Goal: Book appointment/travel/reservation

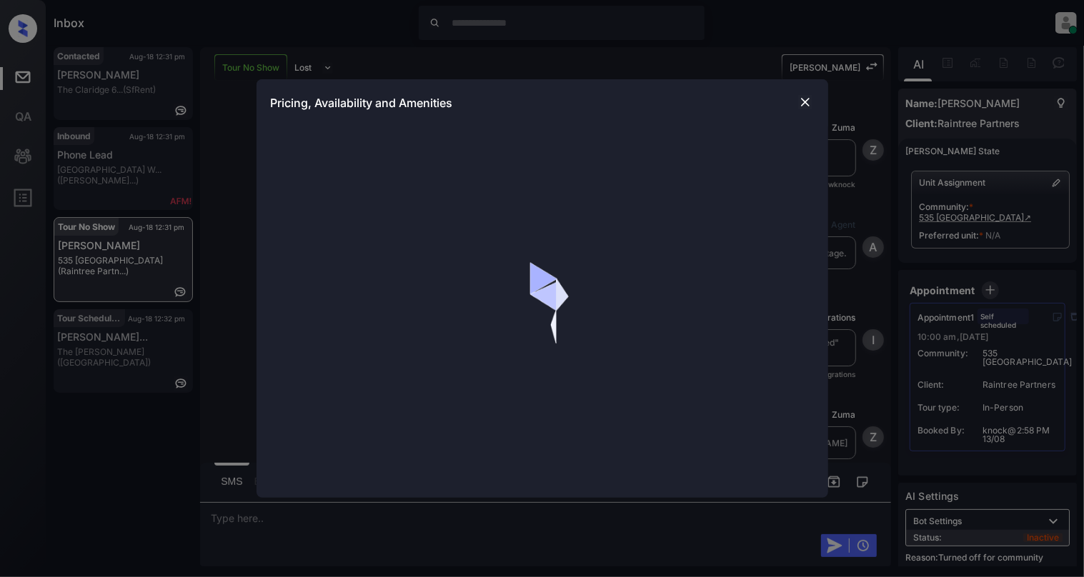
scroll to position [2385, 0]
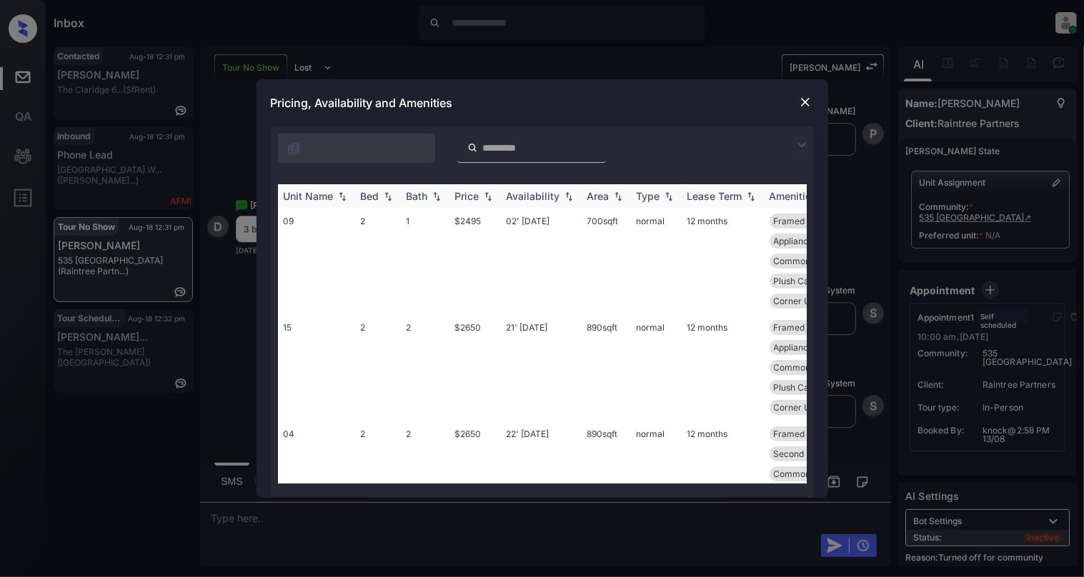
click at [389, 195] on img at bounding box center [388, 197] width 14 height 10
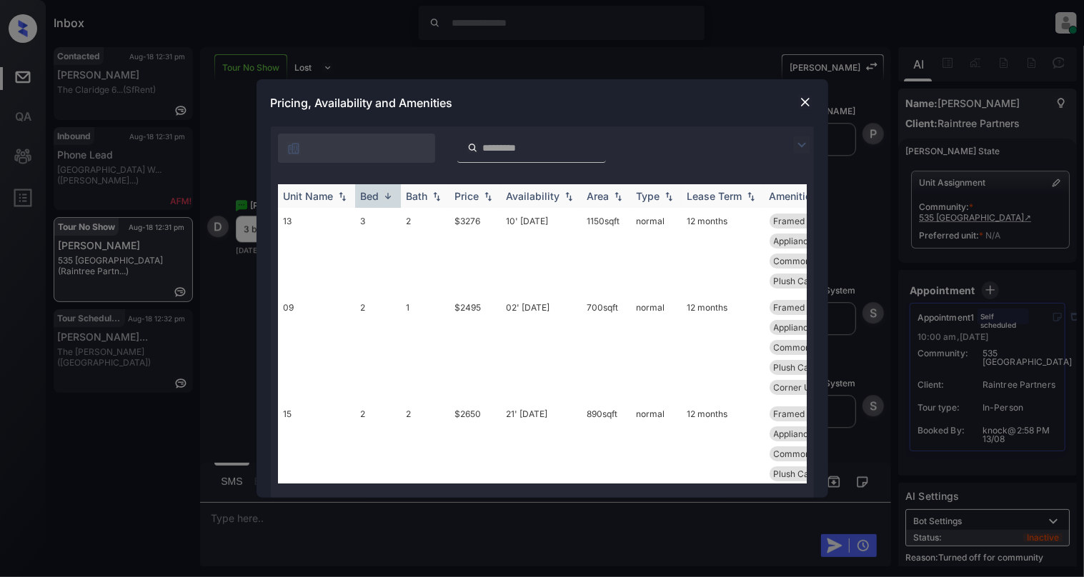
click at [389, 195] on img at bounding box center [388, 196] width 14 height 11
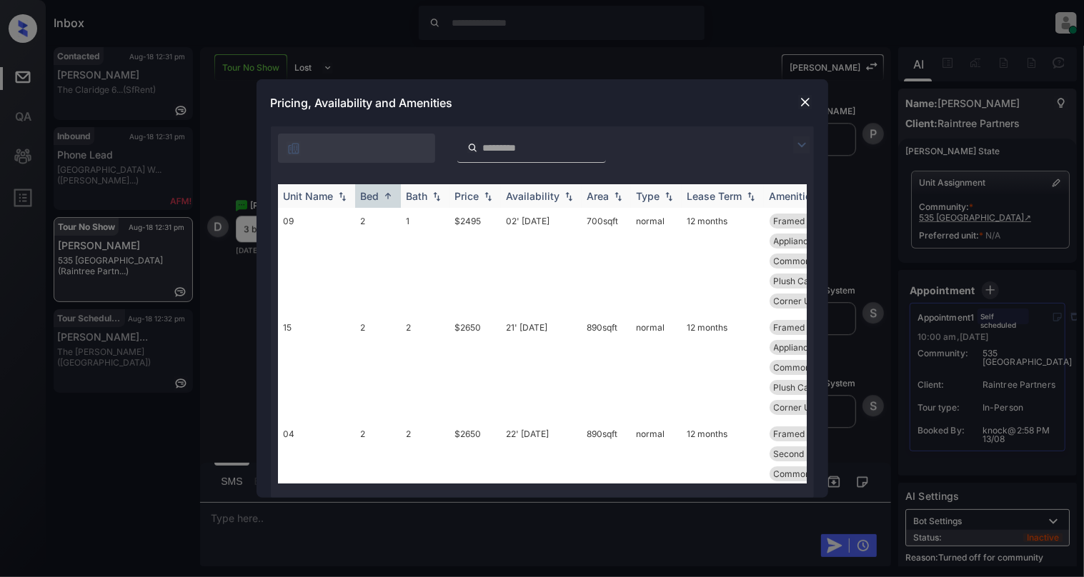
click at [389, 195] on img at bounding box center [388, 196] width 14 height 11
click at [389, 195] on img at bounding box center [388, 197] width 14 height 10
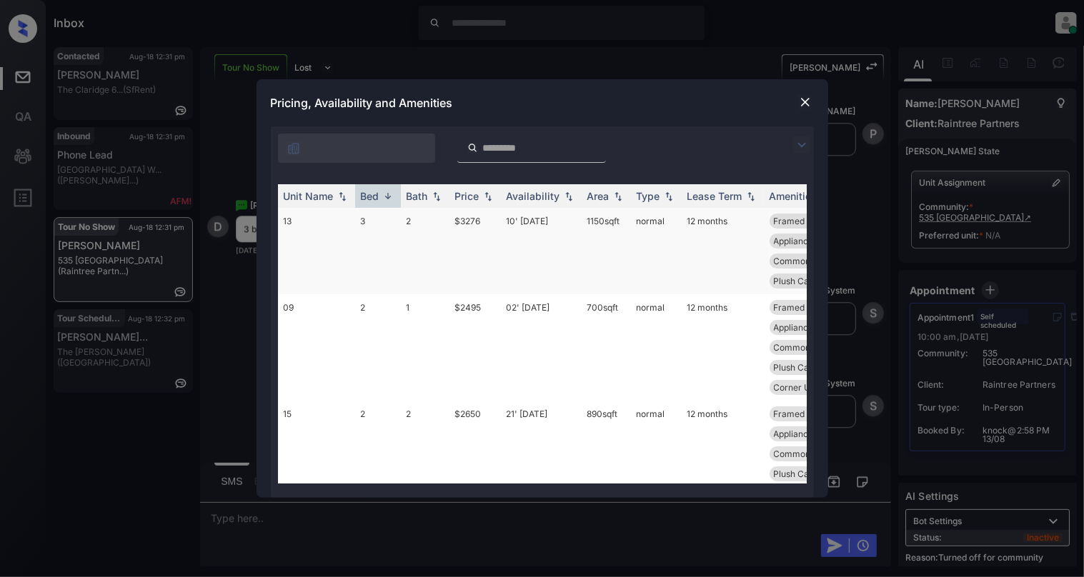
click at [290, 234] on td "13" at bounding box center [316, 251] width 77 height 86
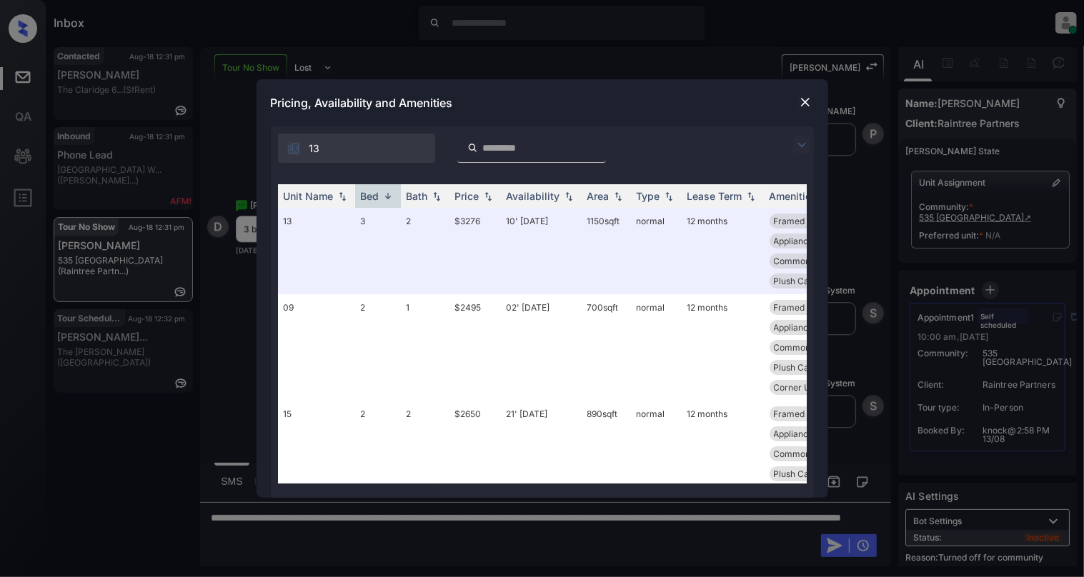
click at [810, 101] on img at bounding box center [805, 102] width 14 height 14
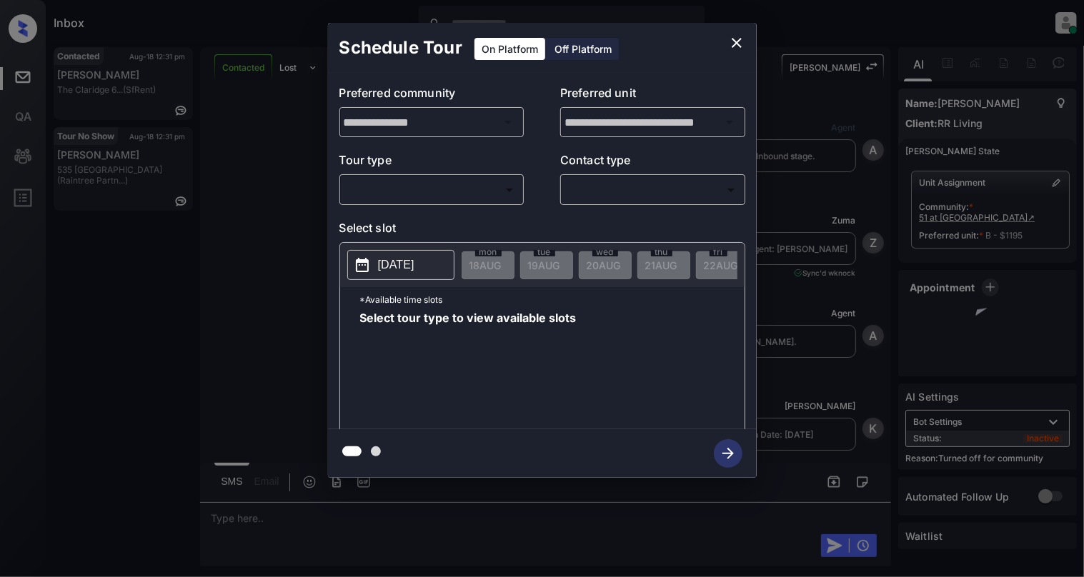
scroll to position [3297, 0]
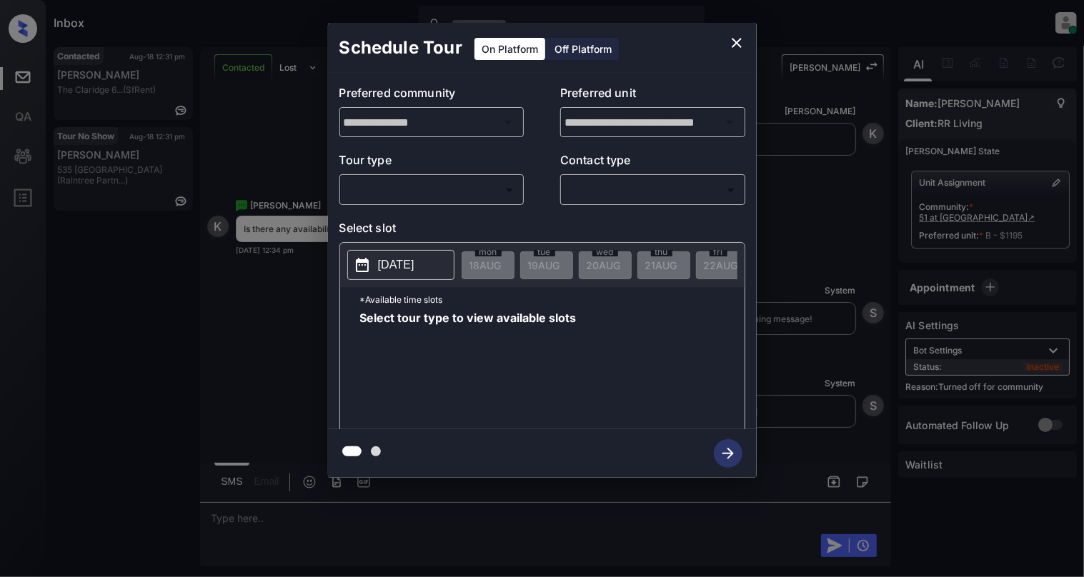
click at [410, 180] on body "Inbox Cynthia Montañez Online Set yourself offline Set yourself on break Profil…" at bounding box center [542, 288] width 1084 height 577
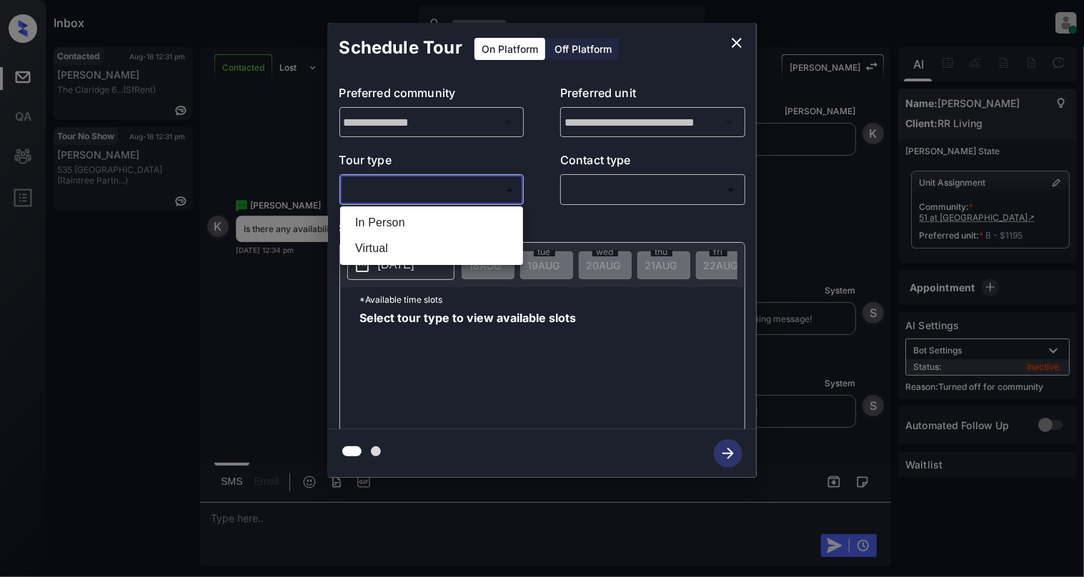
click at [410, 233] on li "In Person" at bounding box center [432, 223] width 176 height 26
type input "********"
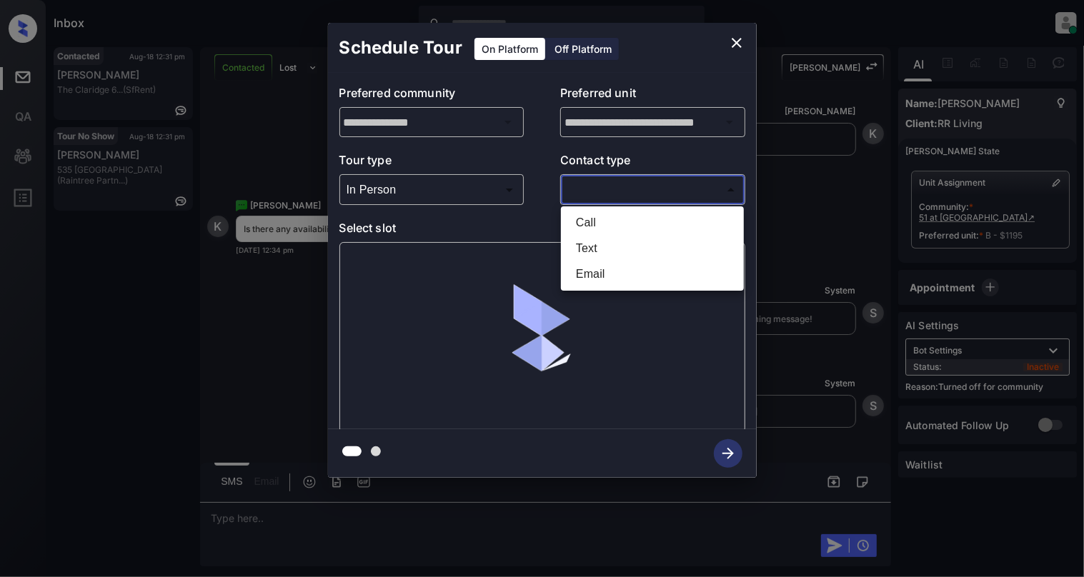
click at [643, 187] on body "Inbox Cynthia Montañez Online Set yourself offline Set yourself on break Profil…" at bounding box center [542, 288] width 1084 height 577
click at [610, 241] on li "Text" at bounding box center [653, 249] width 176 height 26
type input "****"
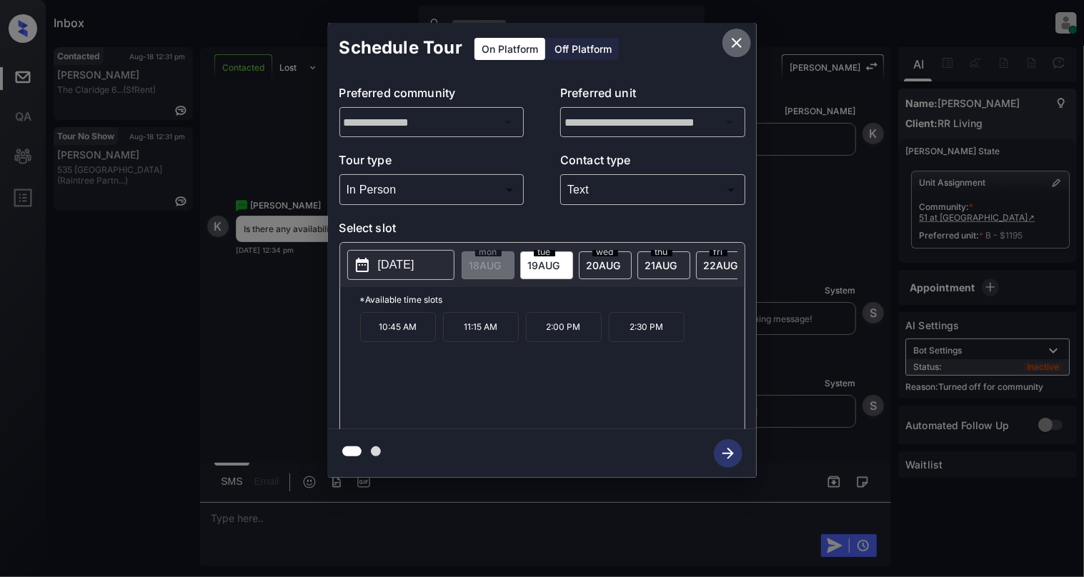
click at [732, 38] on icon "close" at bounding box center [736, 42] width 17 height 17
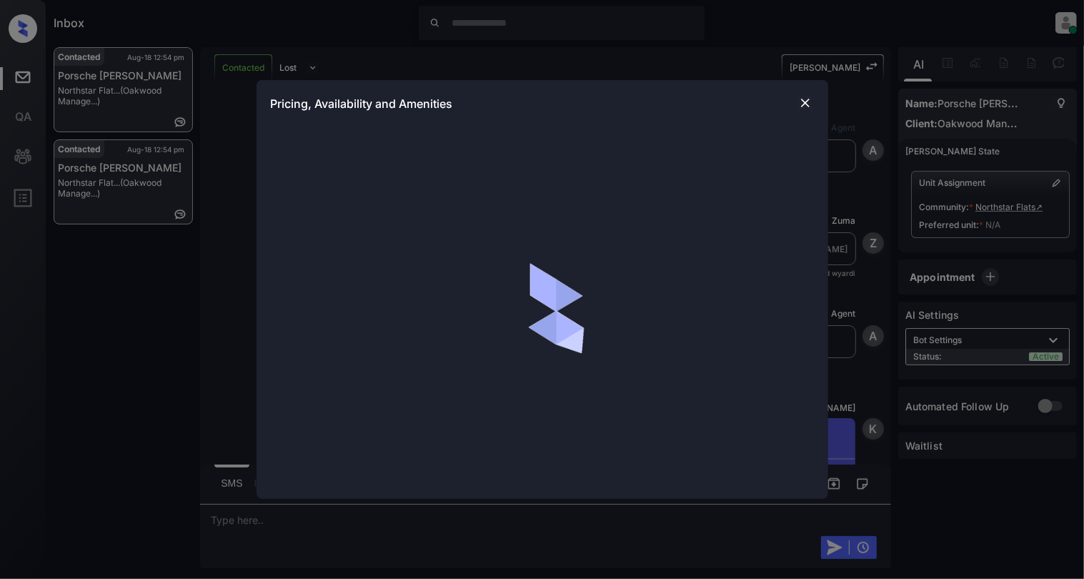
scroll to position [1936, 0]
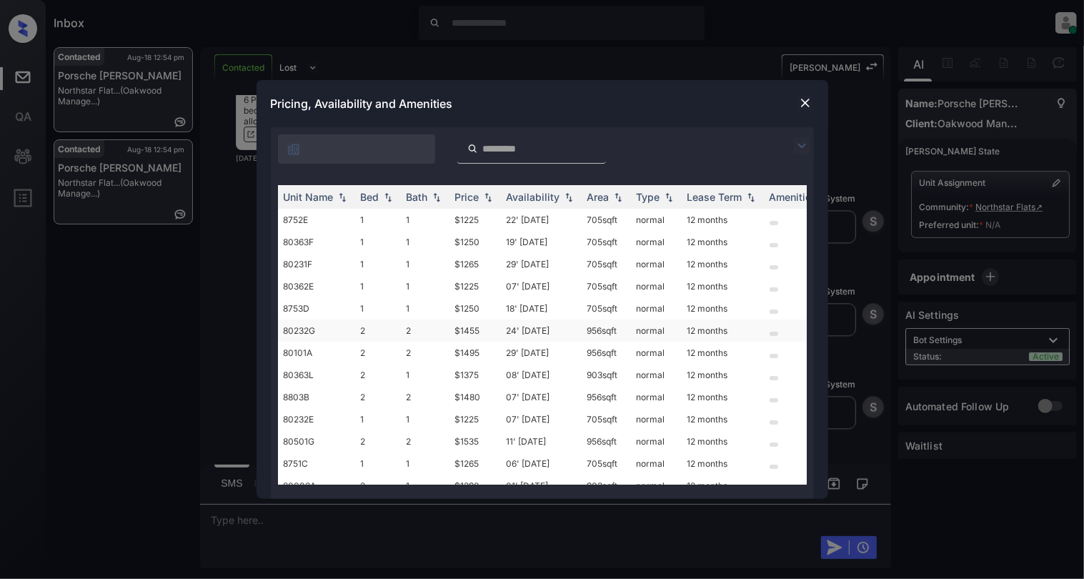
click at [392, 339] on td "2" at bounding box center [378, 330] width 46 height 22
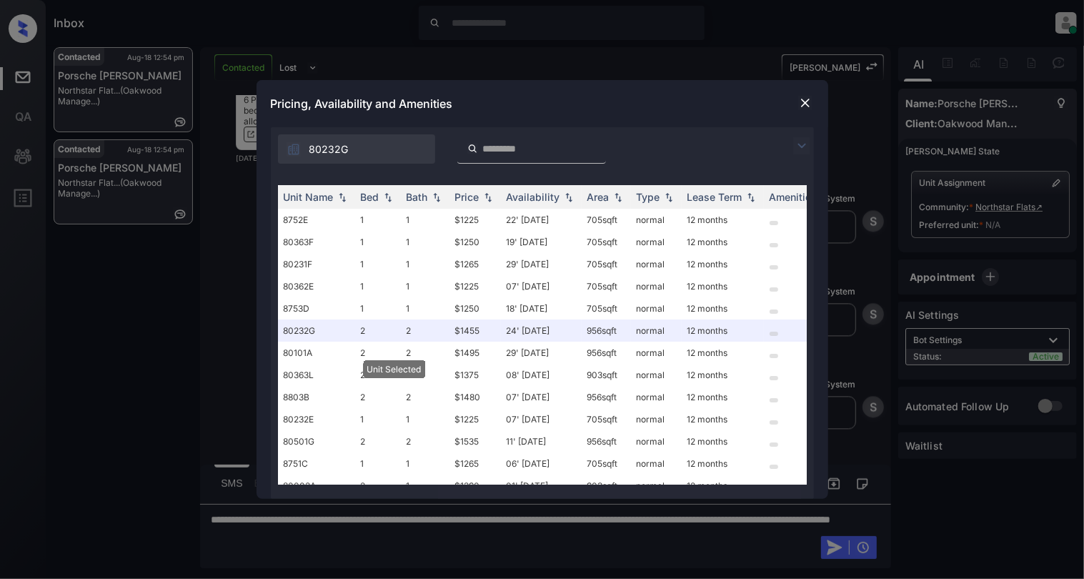
click at [799, 99] on img at bounding box center [805, 103] width 14 height 14
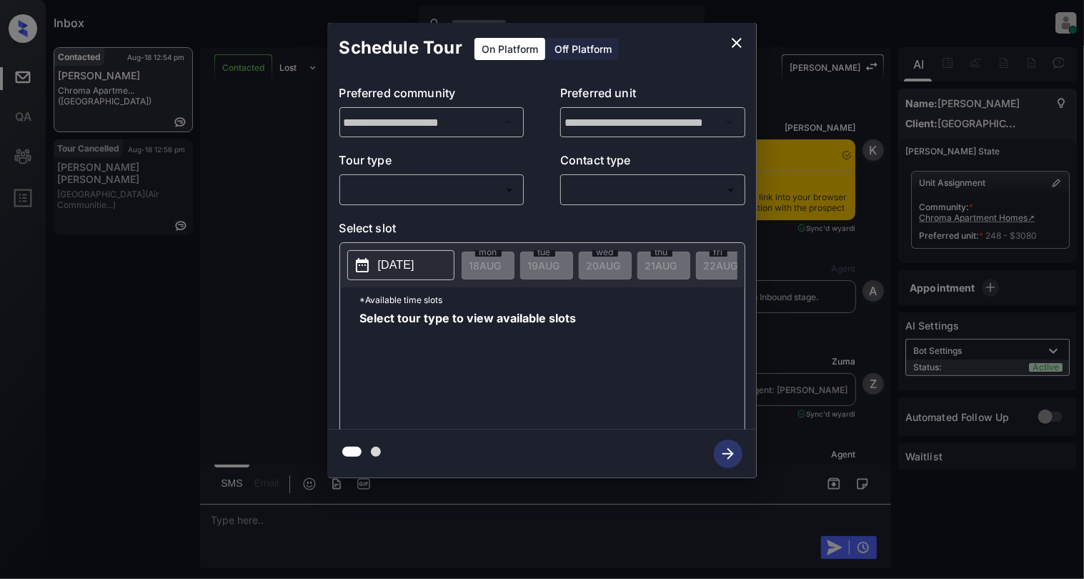
scroll to position [1908, 0]
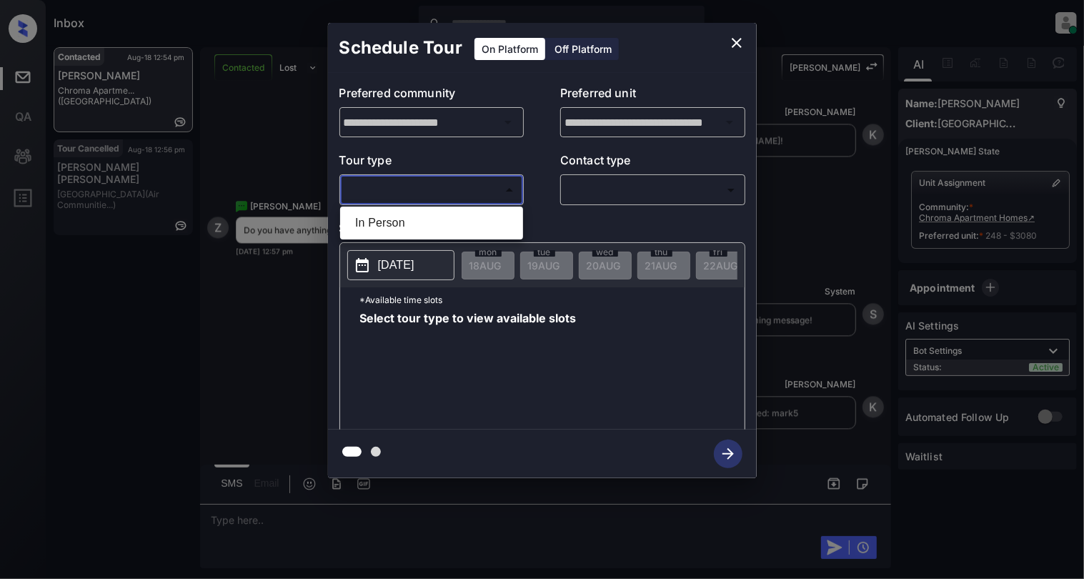
click at [404, 201] on body "Inbox Cynthia Montañez Online Set yourself offline Set yourself on break Profil…" at bounding box center [542, 289] width 1084 height 579
click at [402, 222] on li "In Person" at bounding box center [432, 223] width 176 height 26
type input "********"
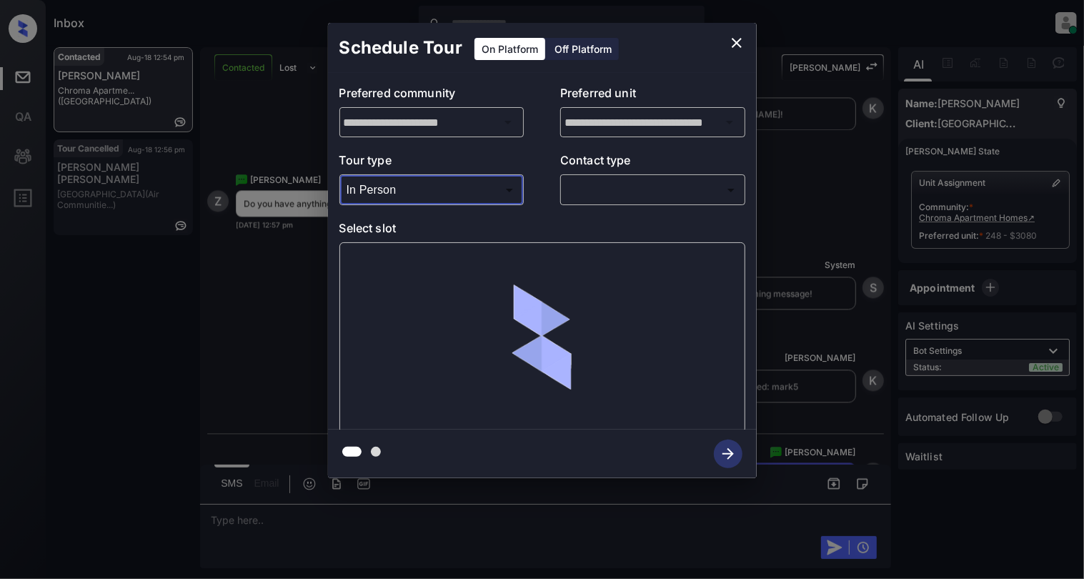
click at [605, 195] on body "Inbox Cynthia Montañez Online Set yourself offline Set yourself on break Profil…" at bounding box center [542, 289] width 1084 height 579
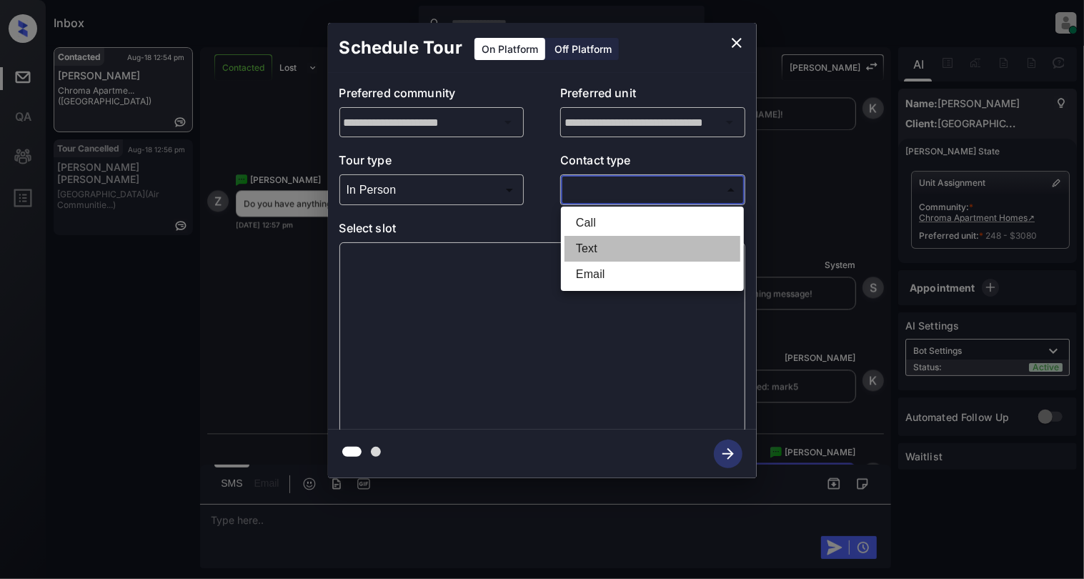
click at [581, 244] on li "Text" at bounding box center [653, 249] width 176 height 26
type input "****"
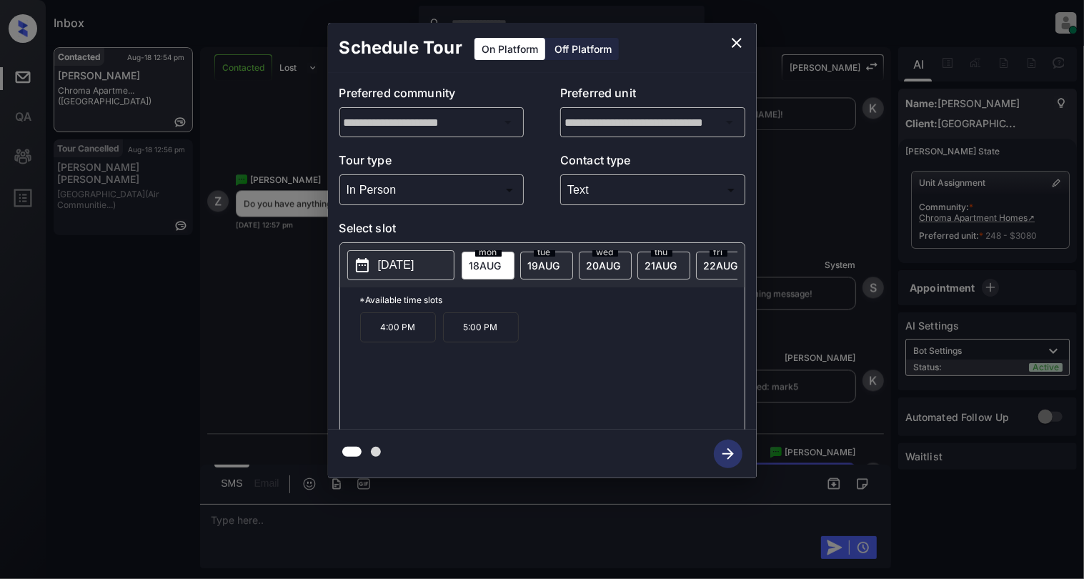
click at [409, 266] on p "2025-08-18" at bounding box center [396, 265] width 36 height 17
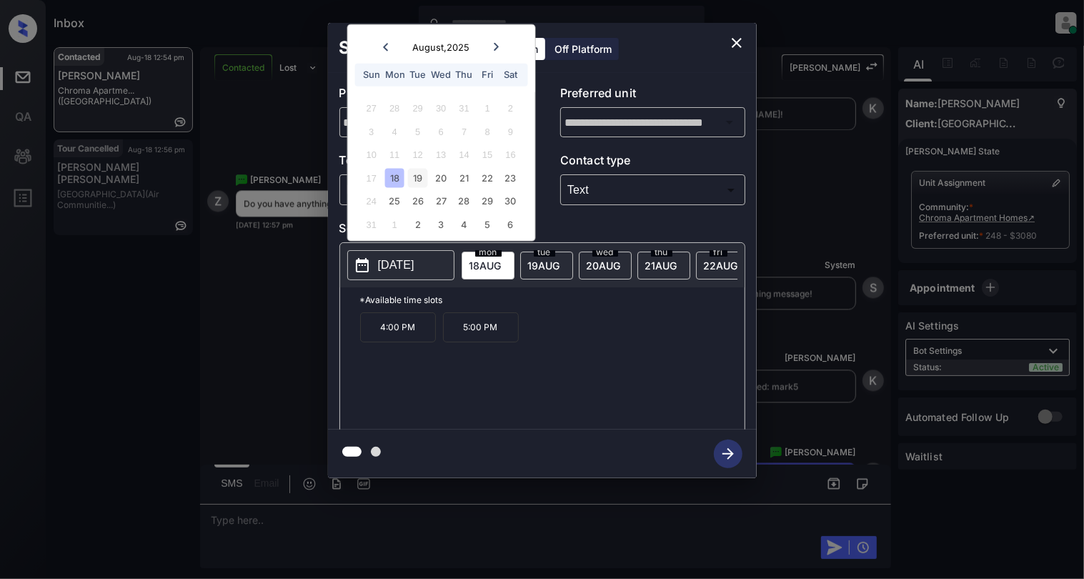
click at [418, 176] on div "19" at bounding box center [417, 177] width 19 height 19
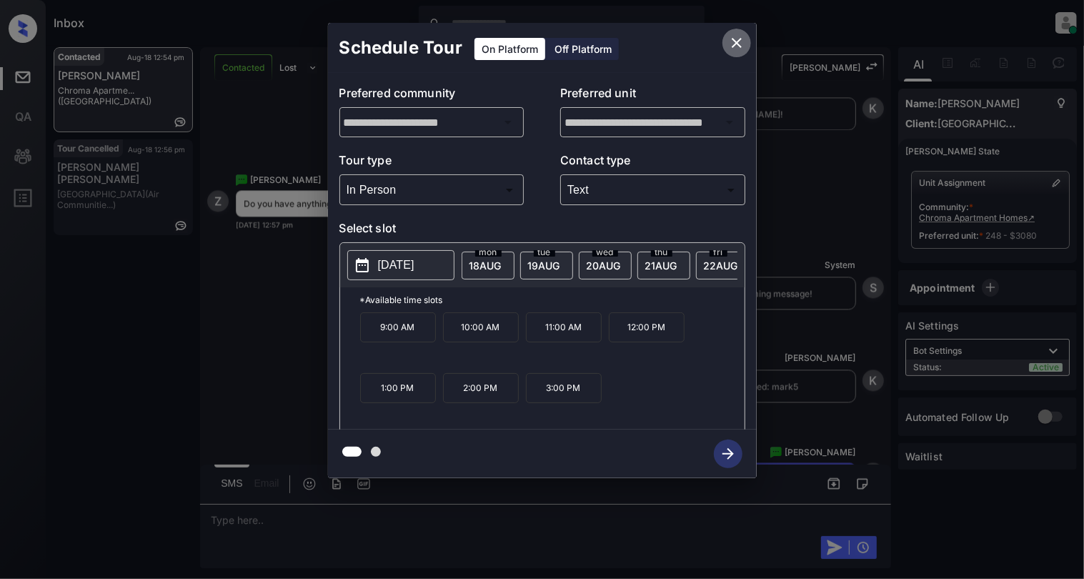
click at [730, 35] on icon "close" at bounding box center [736, 42] width 17 height 17
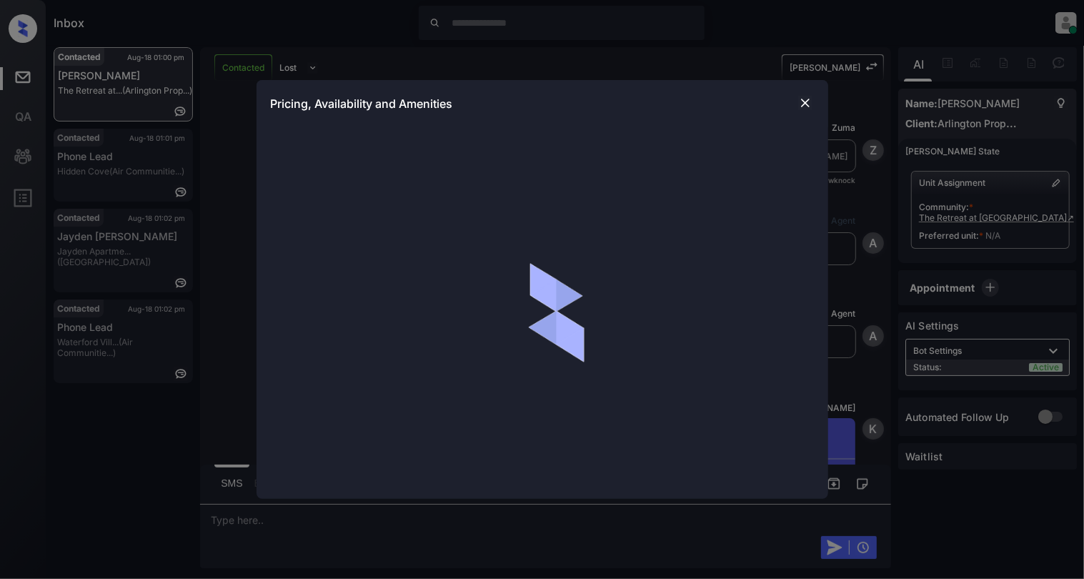
scroll to position [1704, 0]
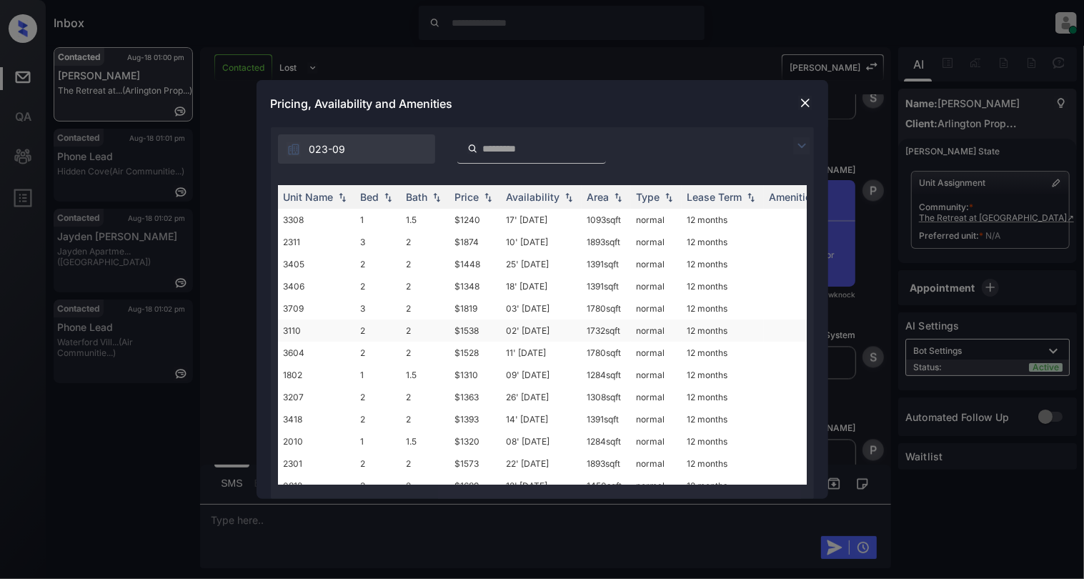
click at [312, 333] on td "3110" at bounding box center [316, 330] width 77 height 22
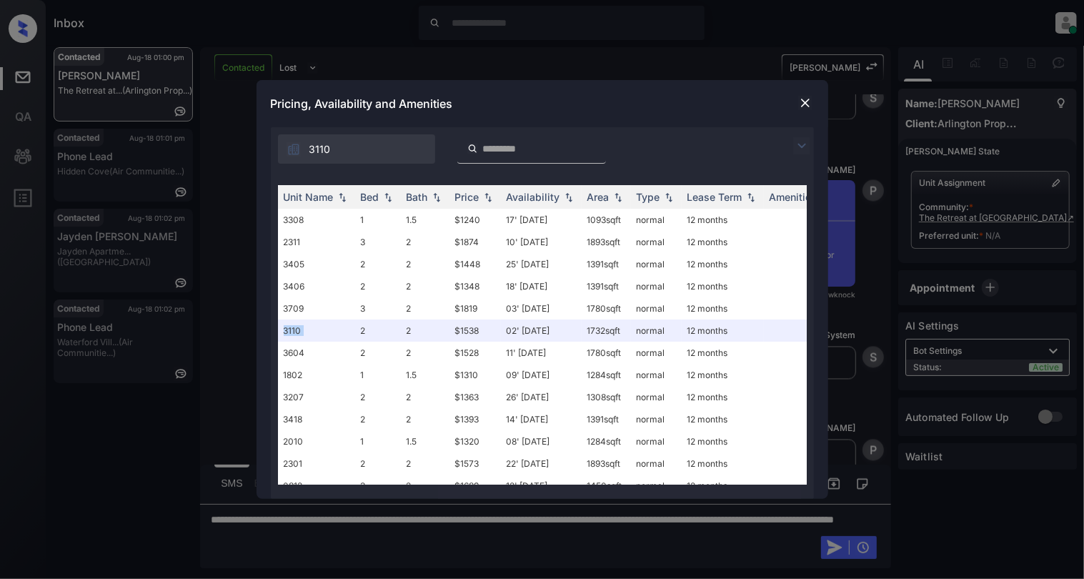
click at [805, 106] on img at bounding box center [805, 103] width 14 height 14
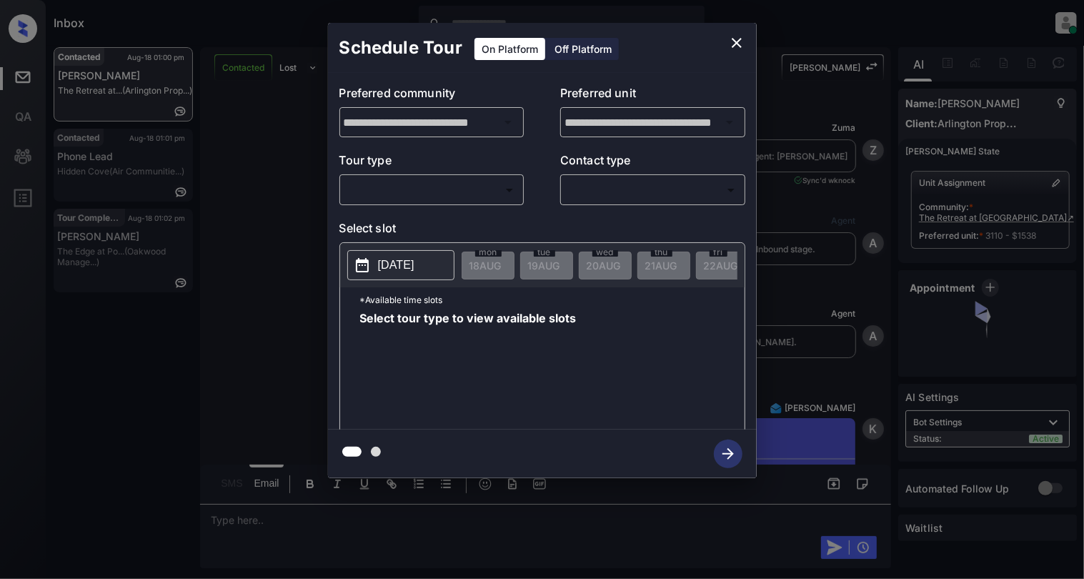
scroll to position [3036, 0]
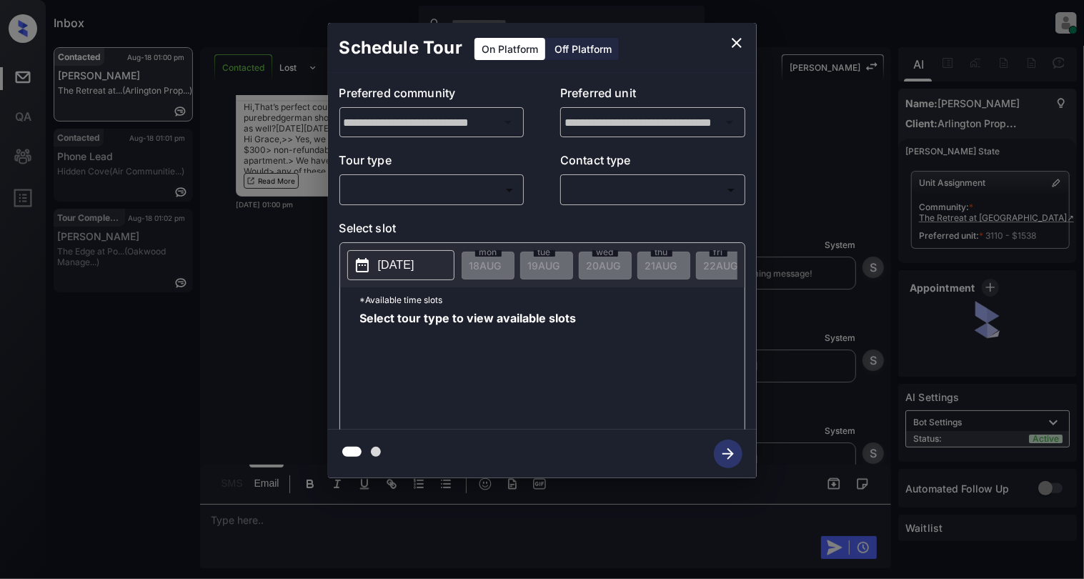
click at [402, 190] on body "Inbox [PERSON_NAME] Online Set yourself offline Set yourself on break Profile S…" at bounding box center [542, 289] width 1084 height 579
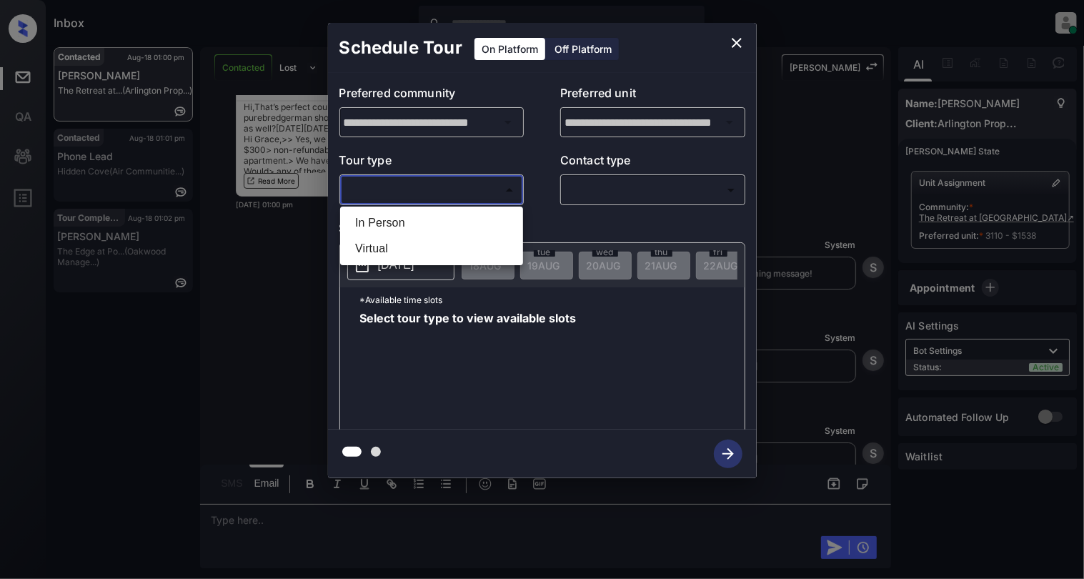
click at [421, 217] on li "In Person" at bounding box center [432, 223] width 176 height 26
type input "********"
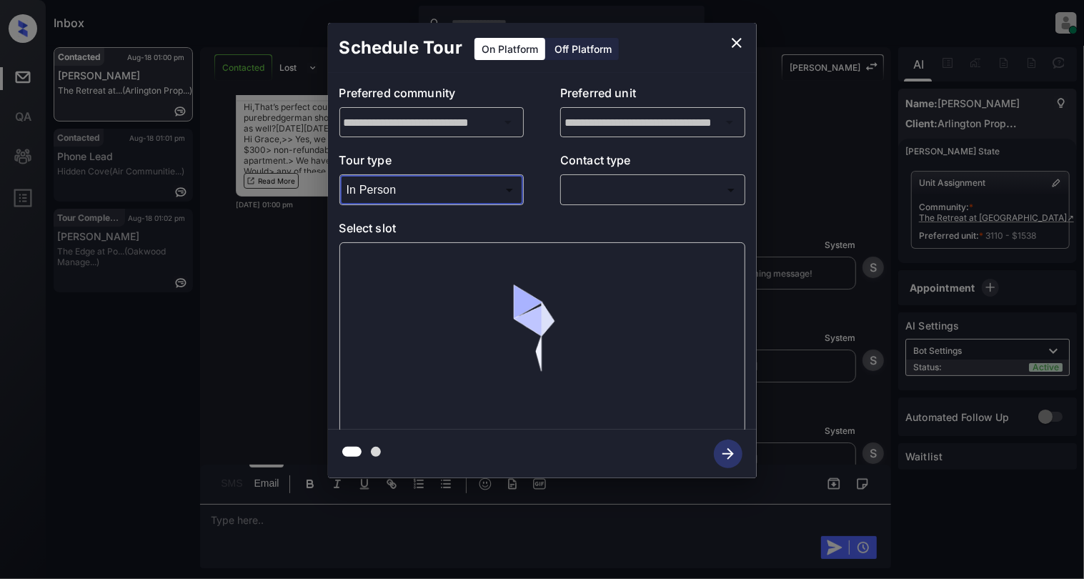
click at [650, 184] on body "Inbox [PERSON_NAME] Online Set yourself offline Set yourself on break Profile S…" at bounding box center [542, 289] width 1084 height 579
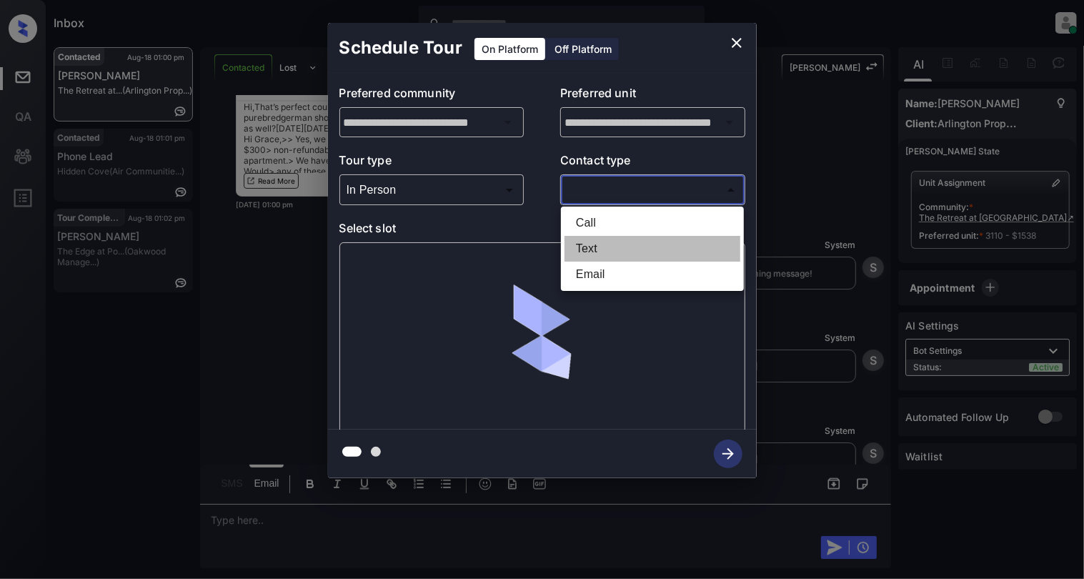
click at [577, 242] on li "Text" at bounding box center [653, 249] width 176 height 26
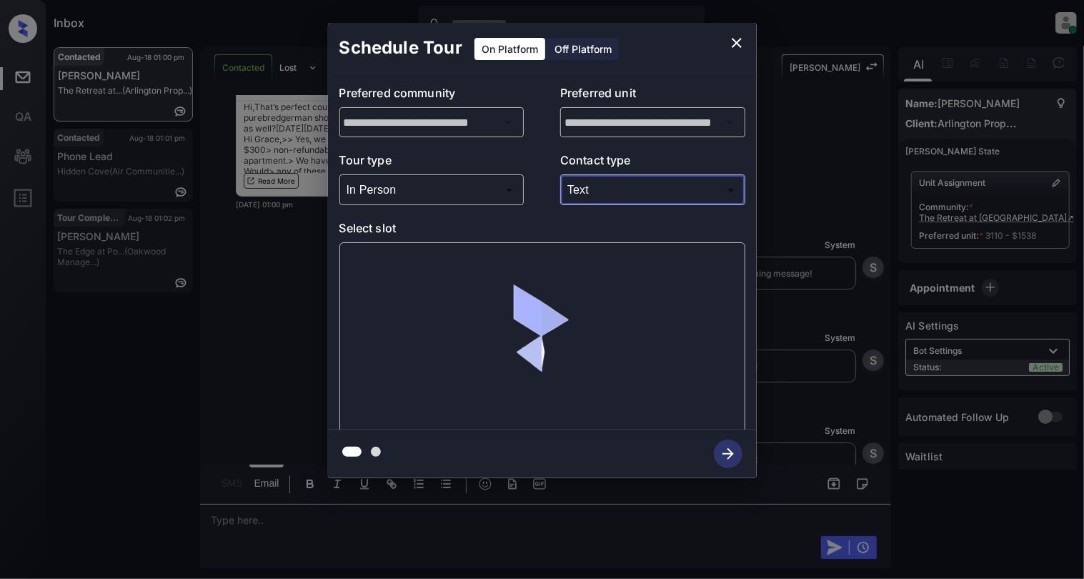
click at [636, 192] on body "Inbox [PERSON_NAME] Online Set yourself offline Set yourself on break Profile S…" at bounding box center [542, 289] width 1084 height 579
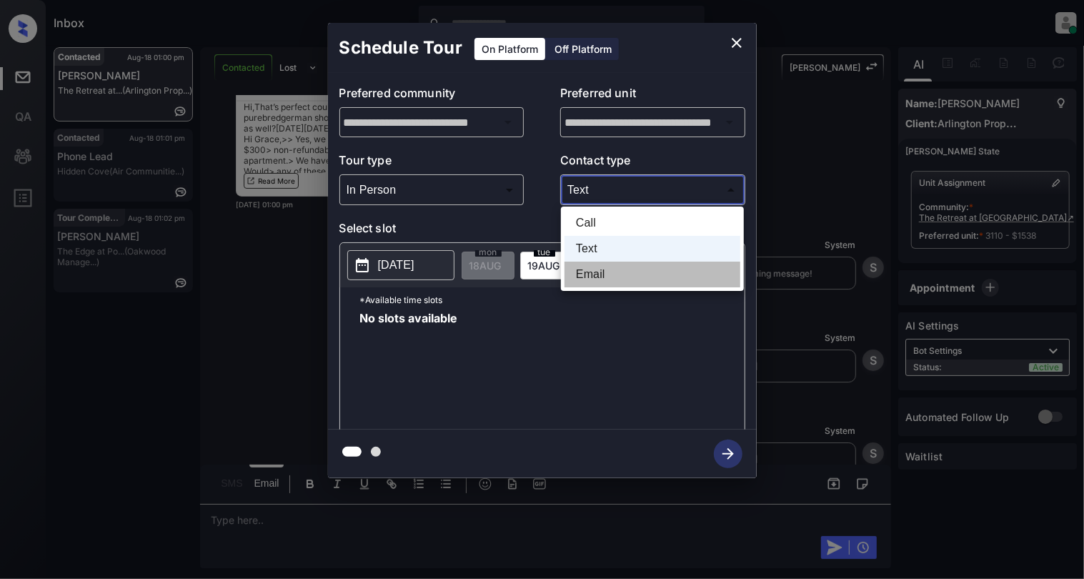
click at [585, 267] on li "Email" at bounding box center [653, 275] width 176 height 26
type input "*****"
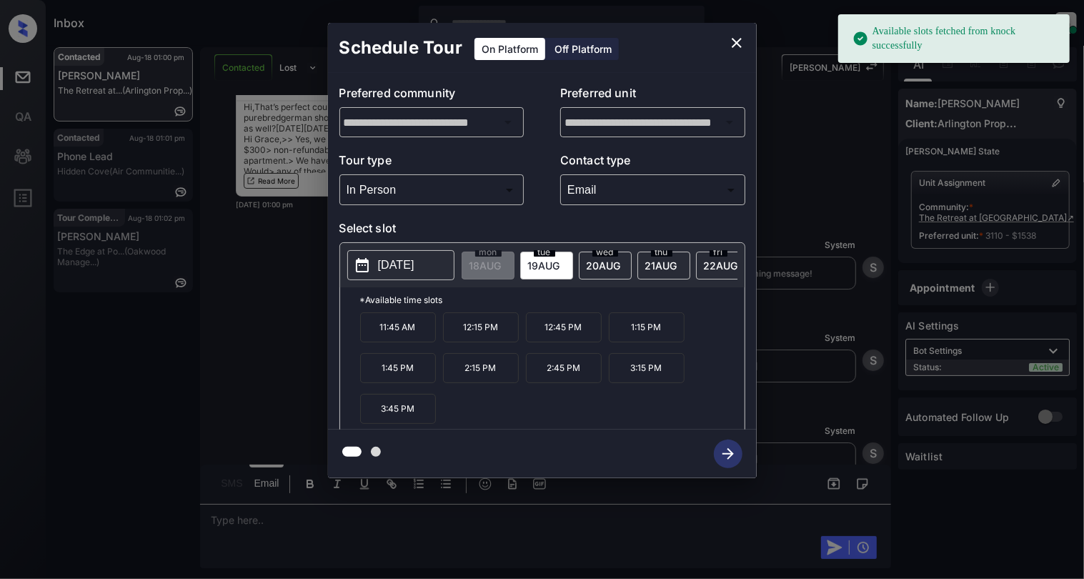
click at [438, 258] on button "[DATE]" at bounding box center [400, 265] width 107 height 30
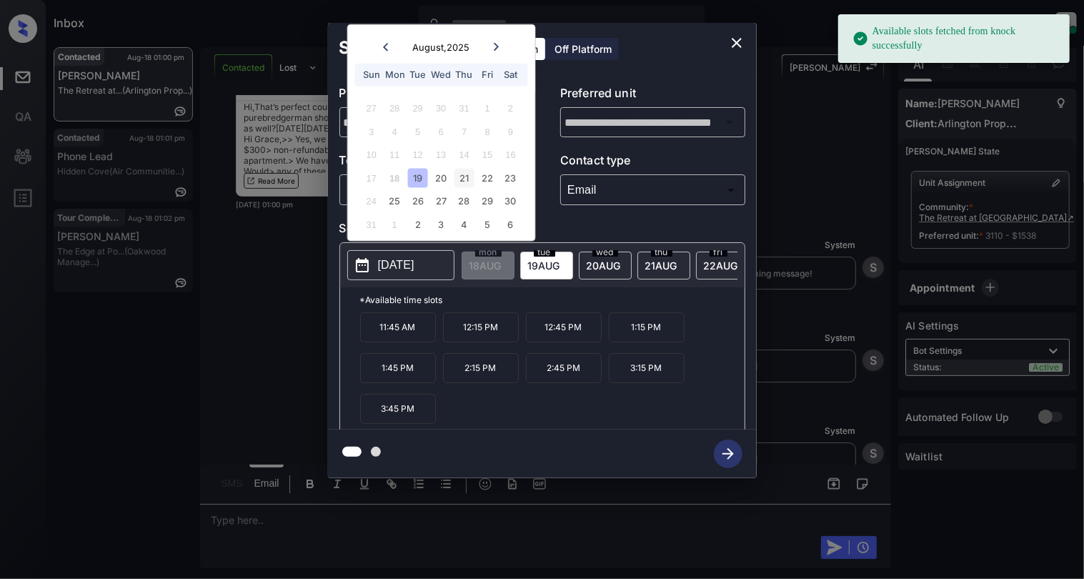
click at [469, 179] on div "21" at bounding box center [463, 177] width 19 height 19
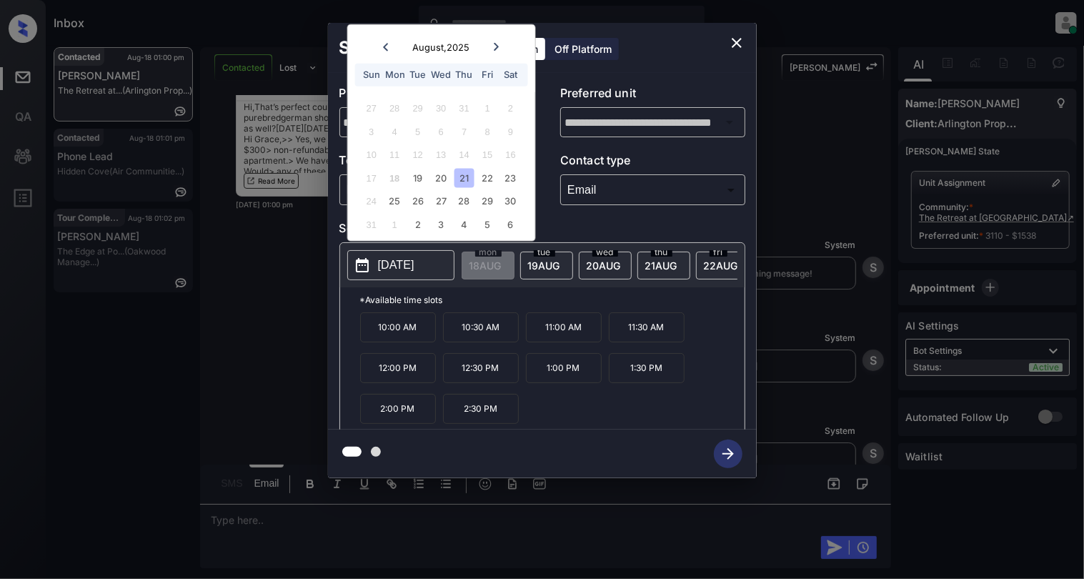
click at [733, 40] on icon "close" at bounding box center [736, 42] width 17 height 17
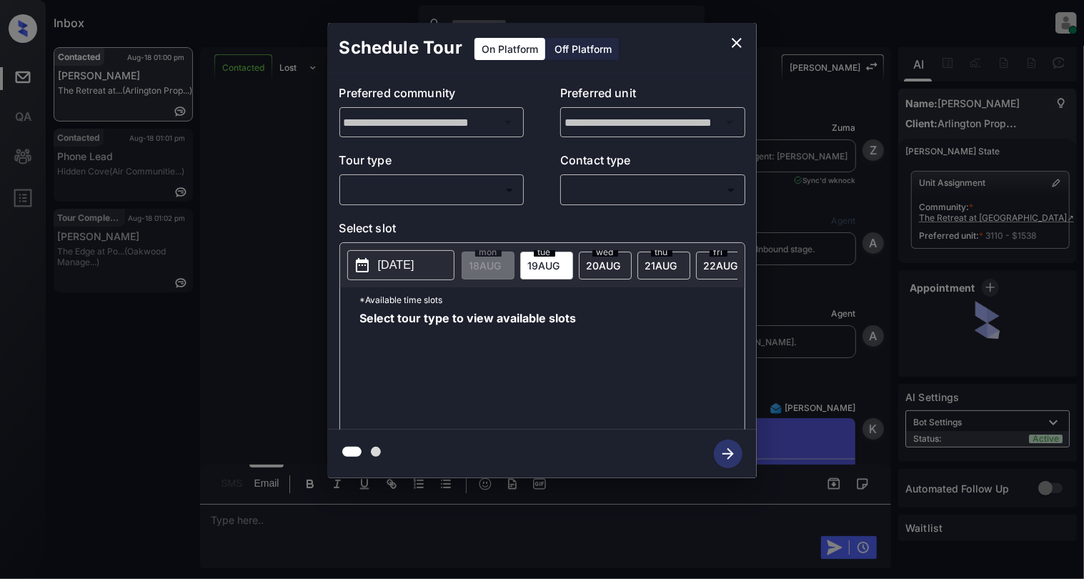
scroll to position [3036, 0]
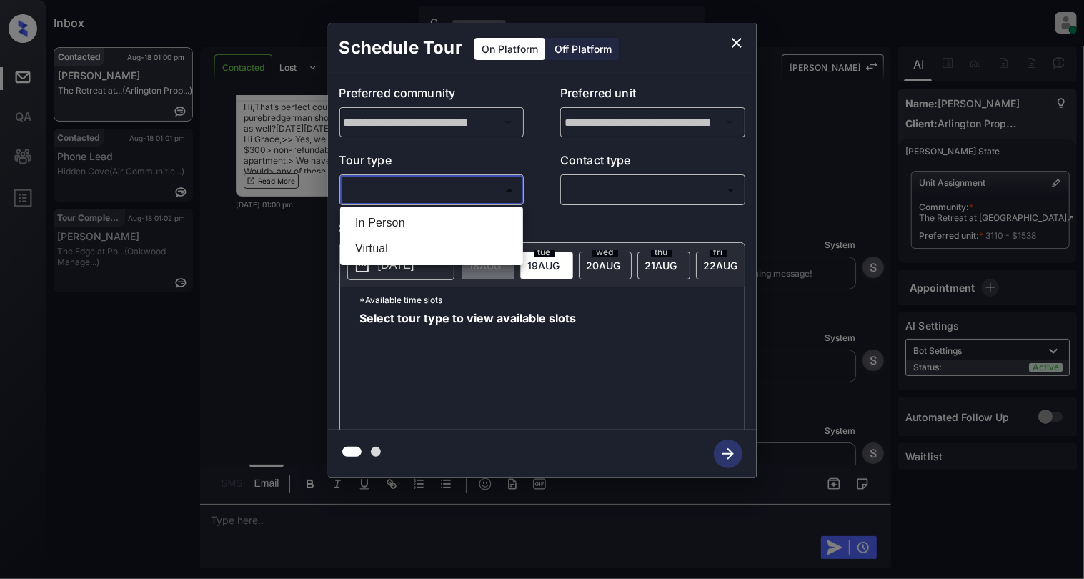
click at [458, 182] on body "Inbox [PERSON_NAME] Online Set yourself offline Set yourself on break Profile S…" at bounding box center [542, 289] width 1084 height 579
click at [387, 222] on li "In Person" at bounding box center [432, 223] width 176 height 26
type input "********"
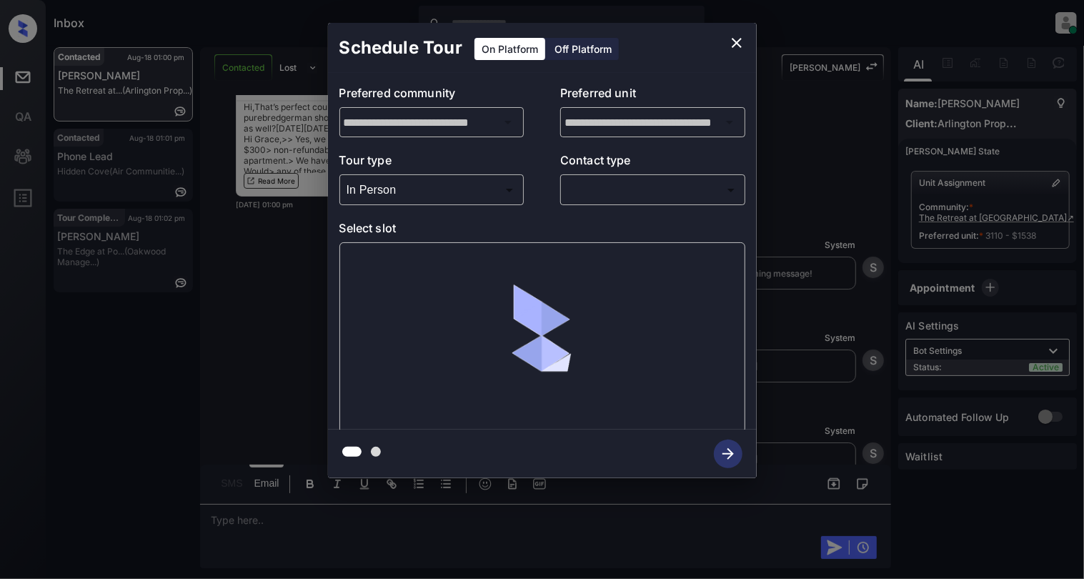
click at [641, 174] on div "​ ​" at bounding box center [652, 189] width 185 height 31
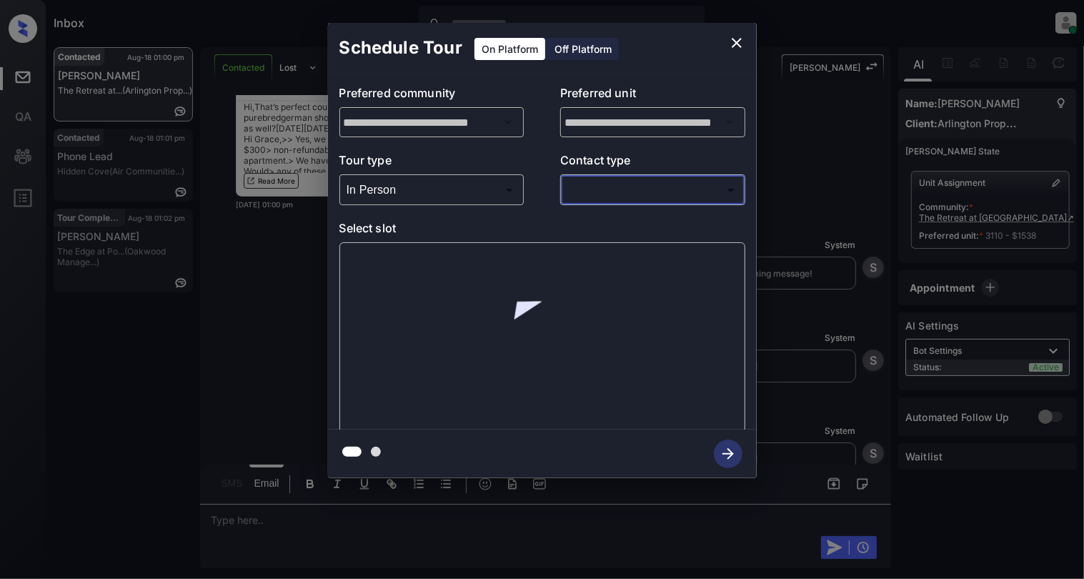
click at [641, 186] on body "Inbox [PERSON_NAME] Online Set yourself offline Set yourself on break Profile S…" at bounding box center [542, 289] width 1084 height 579
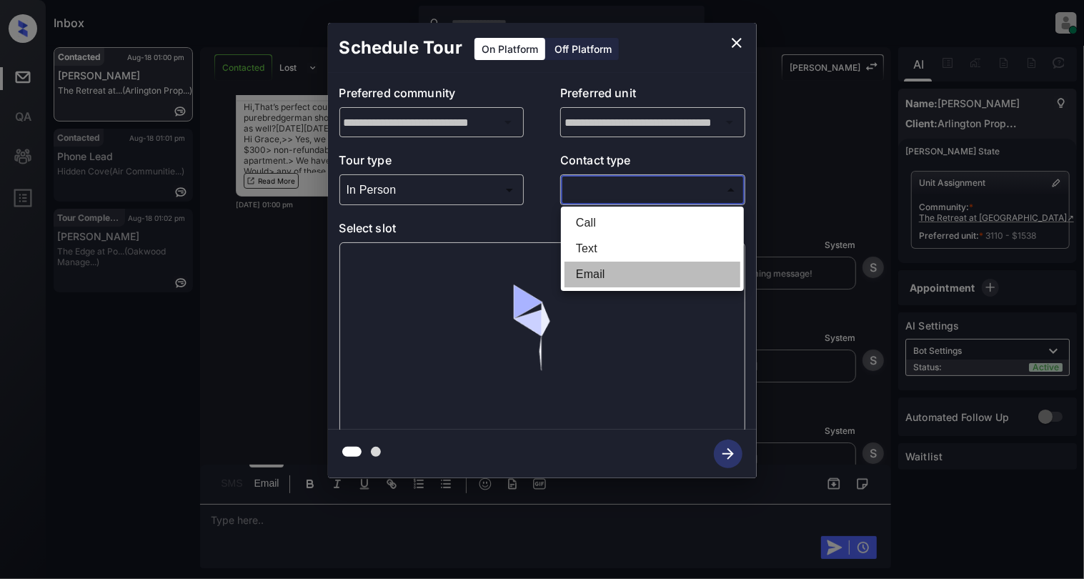
click at [610, 272] on li "Email" at bounding box center [653, 275] width 176 height 26
type input "*****"
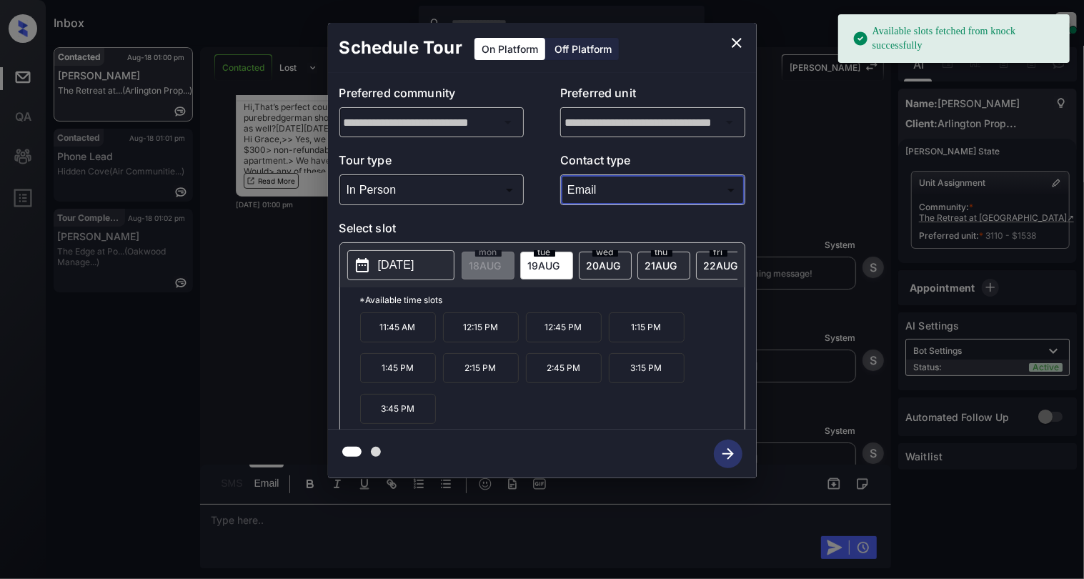
click at [414, 261] on p "[DATE]" at bounding box center [396, 265] width 36 height 17
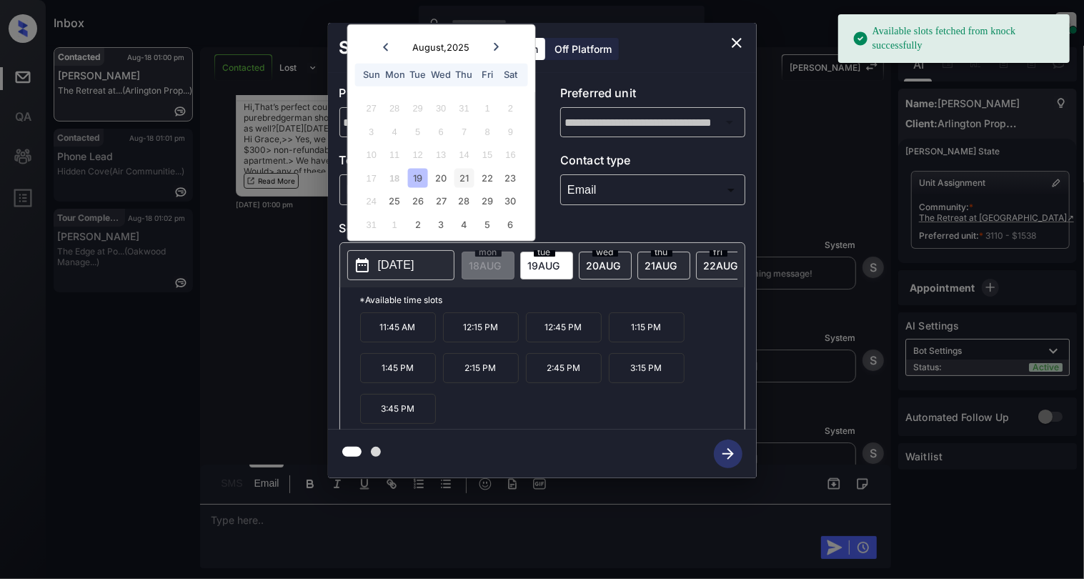
click at [459, 172] on div "21" at bounding box center [463, 177] width 19 height 19
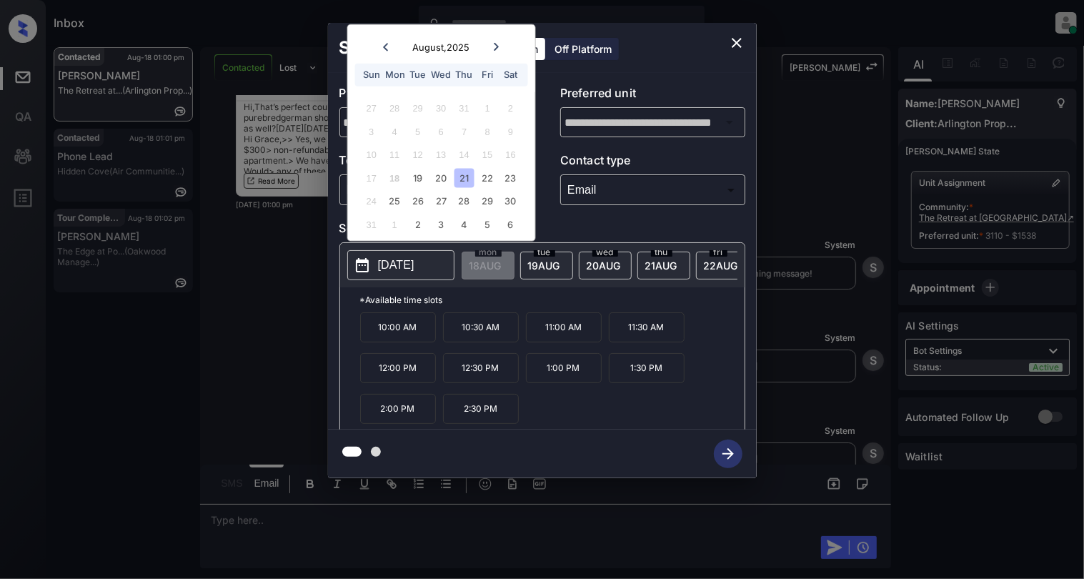
click at [563, 338] on p "11:00 AM" at bounding box center [564, 327] width 76 height 30
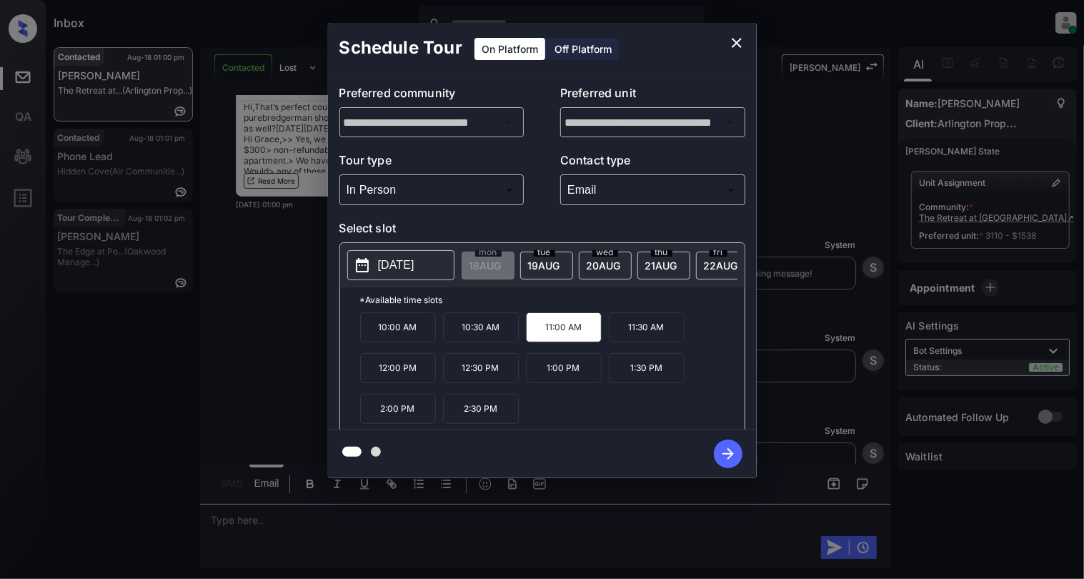
click at [738, 443] on button "button" at bounding box center [728, 453] width 46 height 37
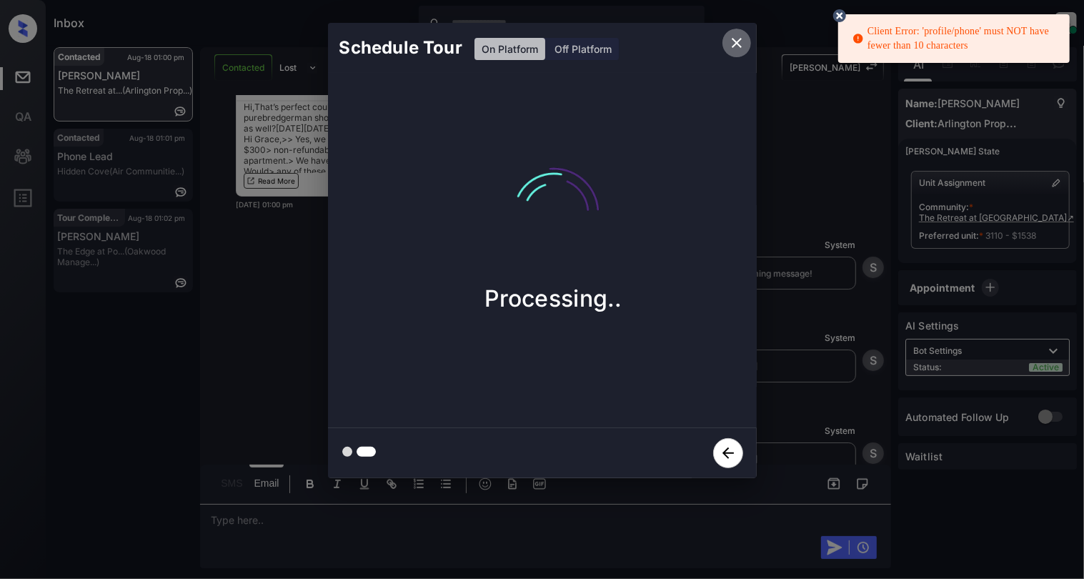
click at [737, 43] on icon "close" at bounding box center [737, 43] width 10 height 10
